Goal: Task Accomplishment & Management: Use online tool/utility

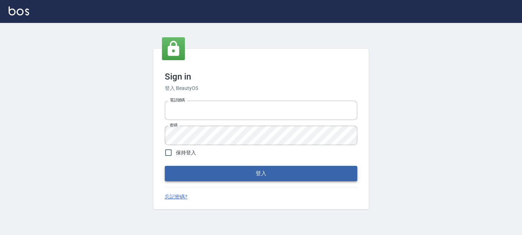
type input "0289832082"
click at [198, 169] on button "登入" at bounding box center [261, 173] width 192 height 15
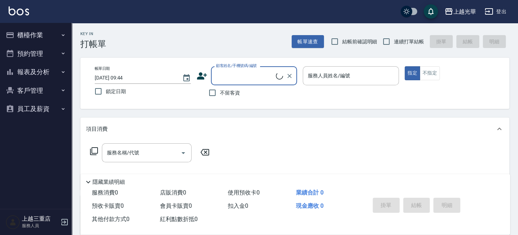
click at [27, 36] on button "櫃檯作業" at bounding box center [36, 35] width 66 height 19
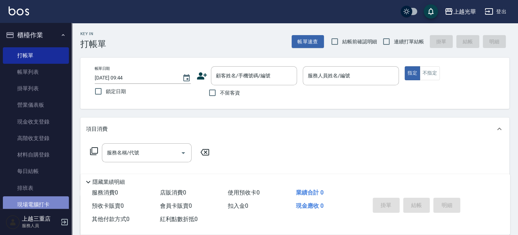
click at [41, 201] on link "現場電腦打卡" at bounding box center [36, 205] width 66 height 16
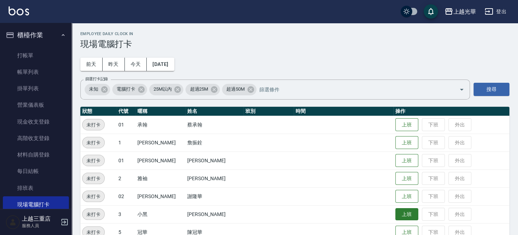
click at [400, 216] on button "上班" at bounding box center [406, 214] width 23 height 13
